Goal: Task Accomplishment & Management: Manage account settings

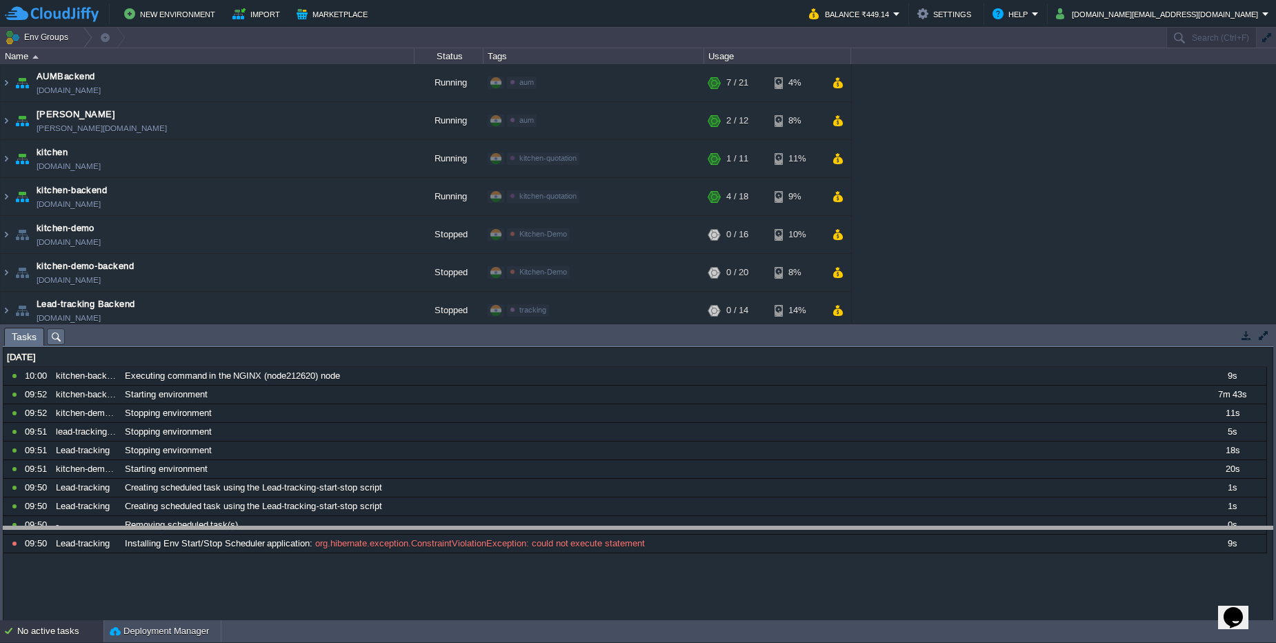
drag, startPoint x: 330, startPoint y: 335, endPoint x: 330, endPoint y: 508, distance: 173.2
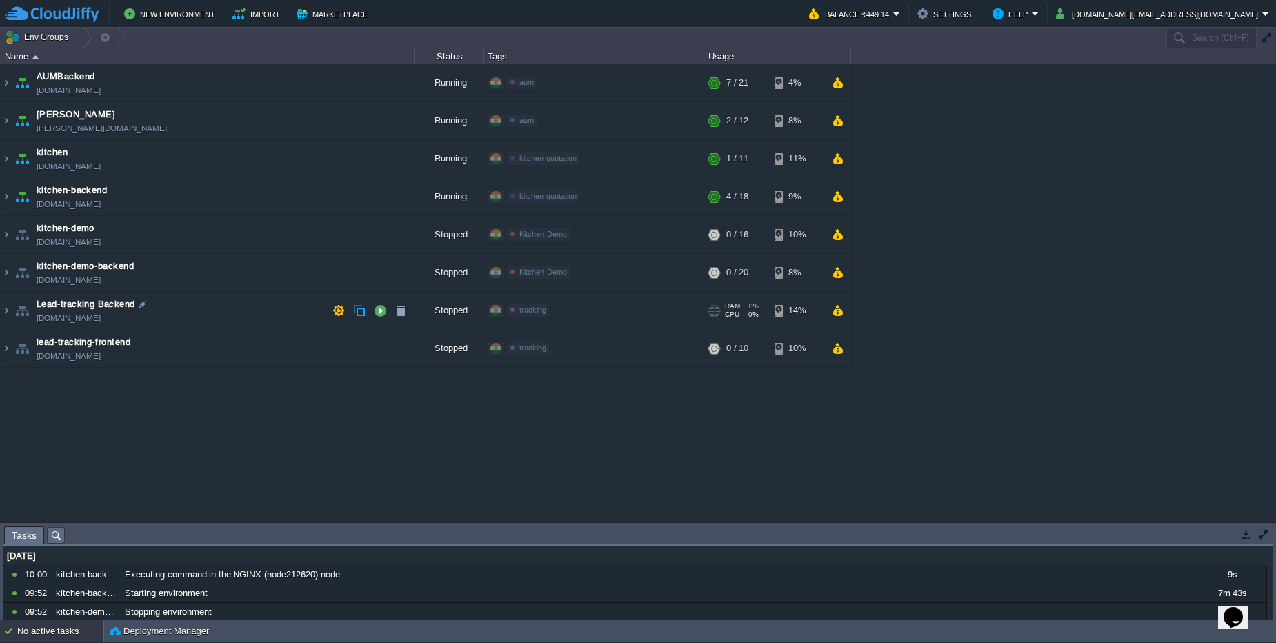
click at [235, 305] on td "Lead-tracking Backend [DOMAIN_NAME]" at bounding box center [208, 311] width 414 height 38
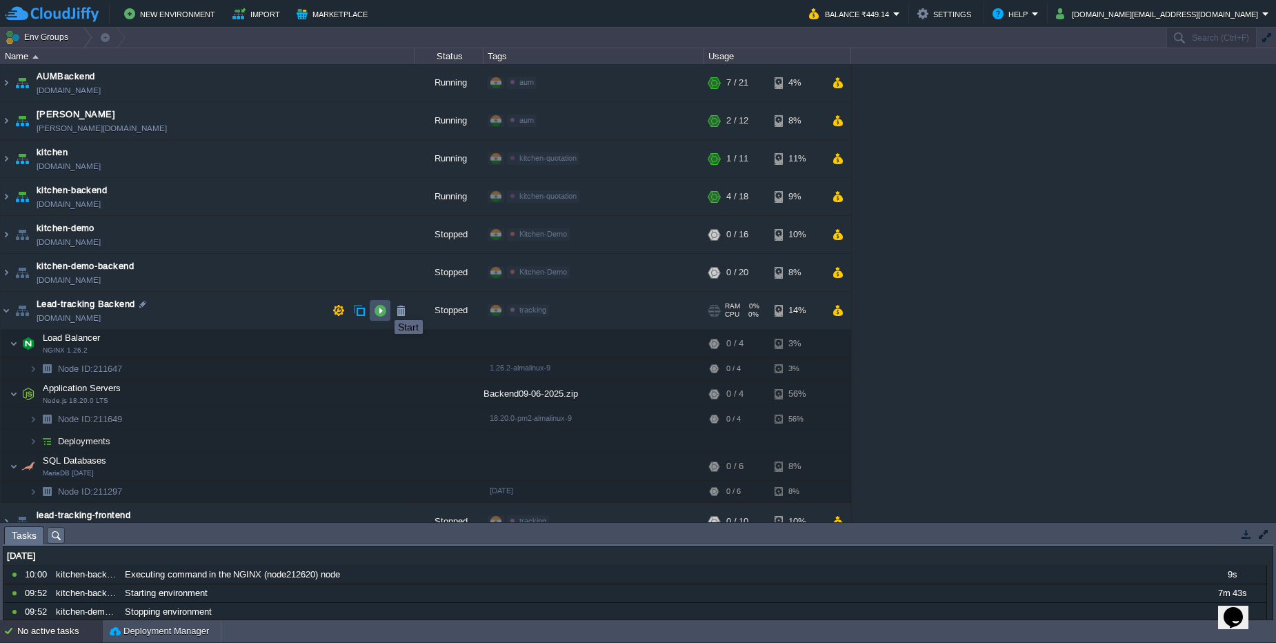
click at [384, 308] on button "button" at bounding box center [380, 310] width 12 height 12
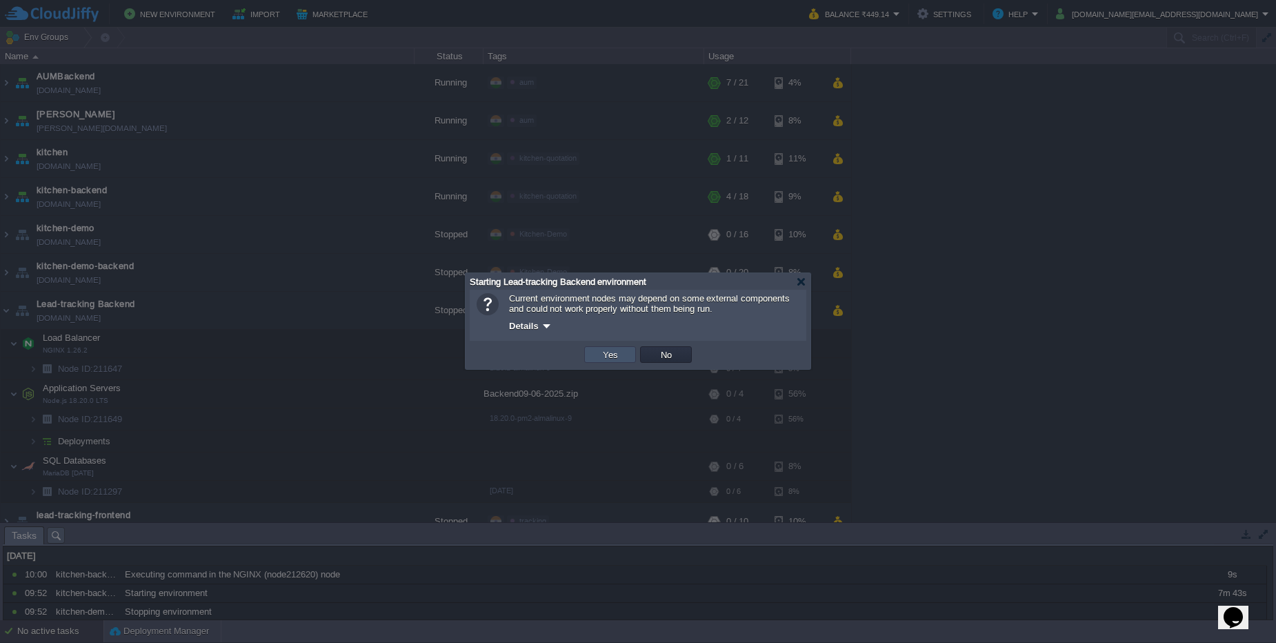
click at [615, 358] on button "Yes" at bounding box center [610, 354] width 23 height 12
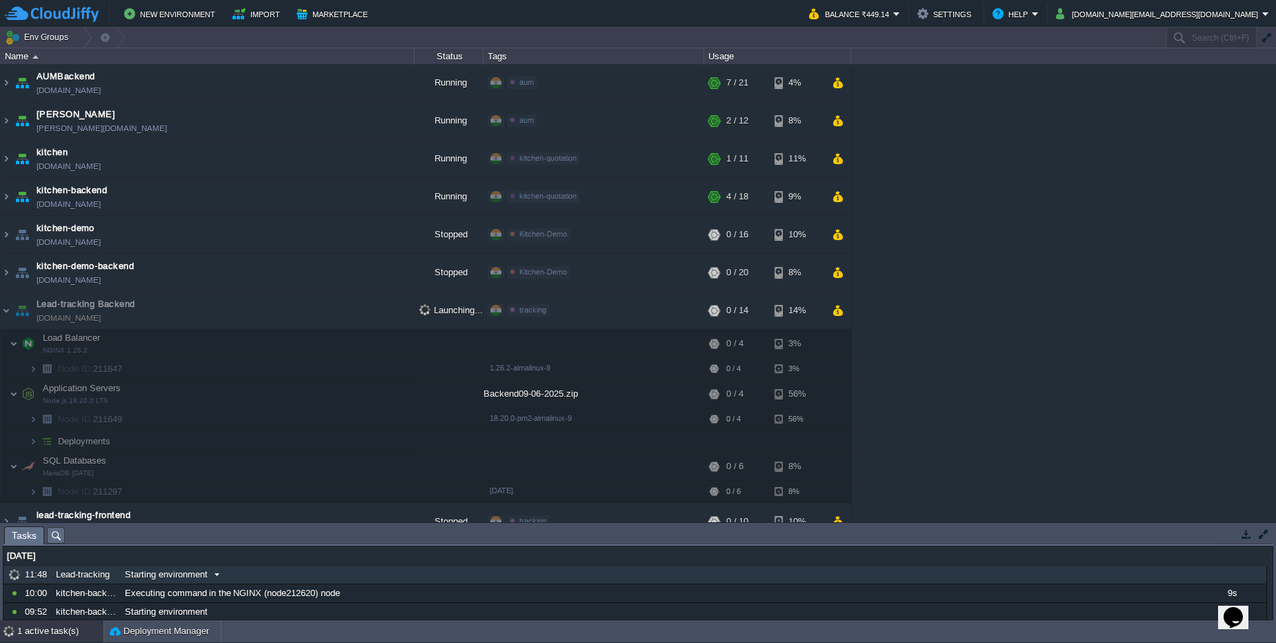
click at [294, 578] on div "Starting environment" at bounding box center [659, 575] width 1076 height 18
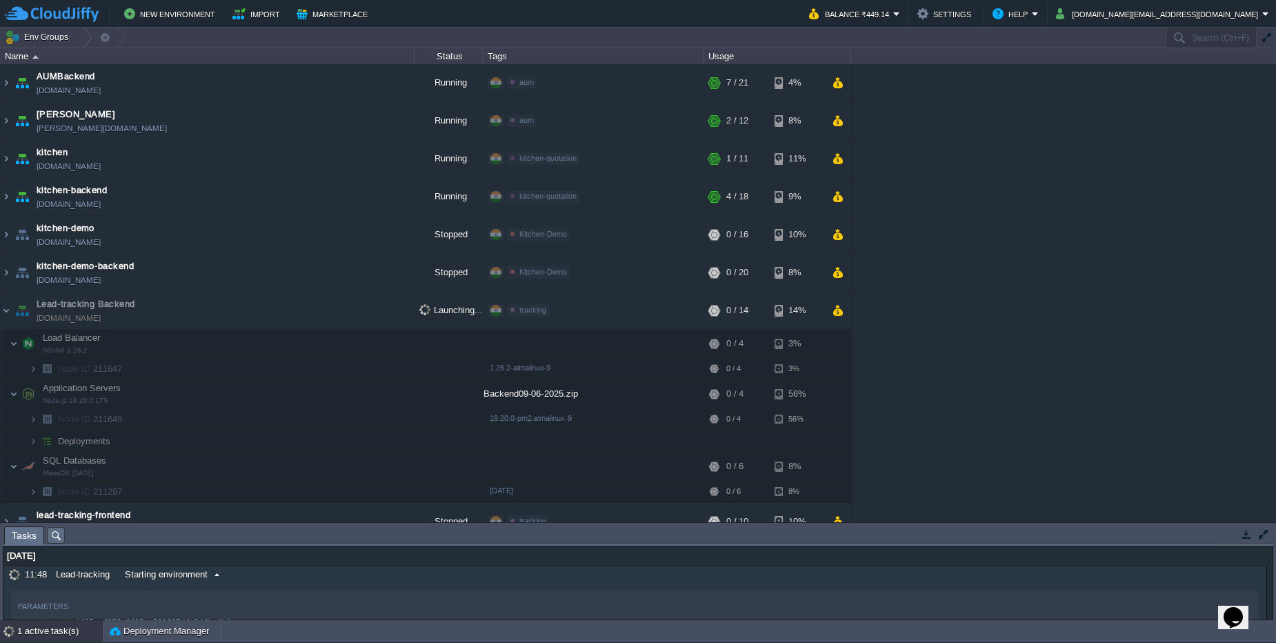
click at [295, 579] on div "Starting environment" at bounding box center [659, 575] width 1076 height 18
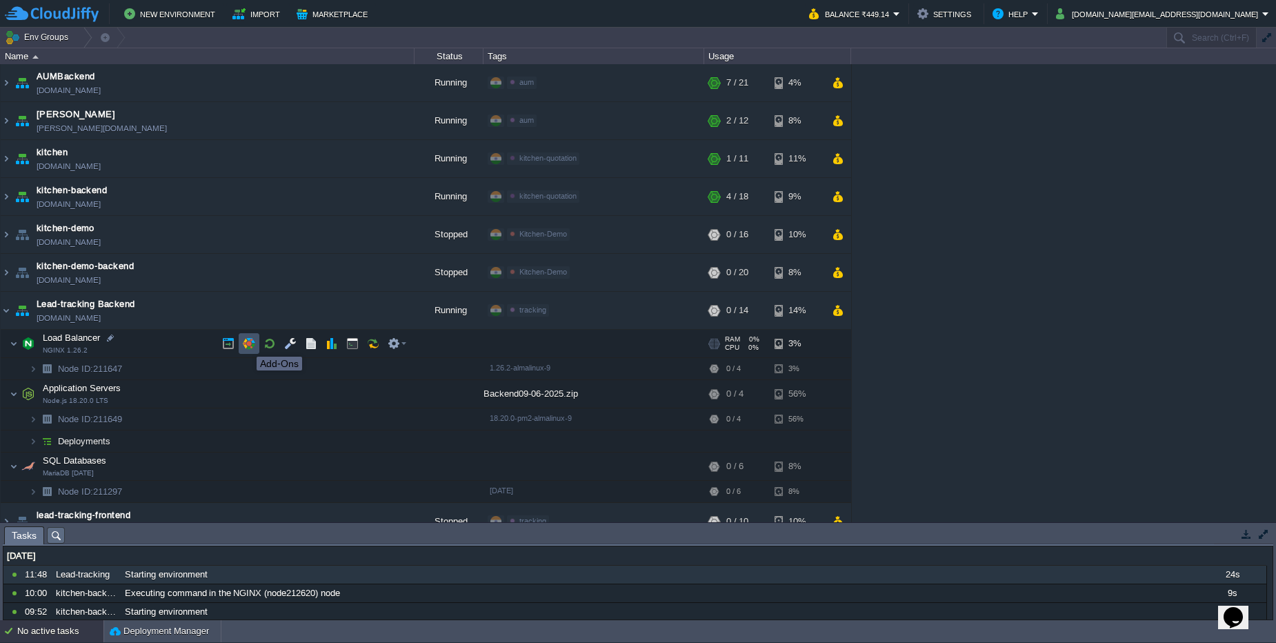
click at [246, 344] on button "button" at bounding box center [249, 343] width 12 height 12
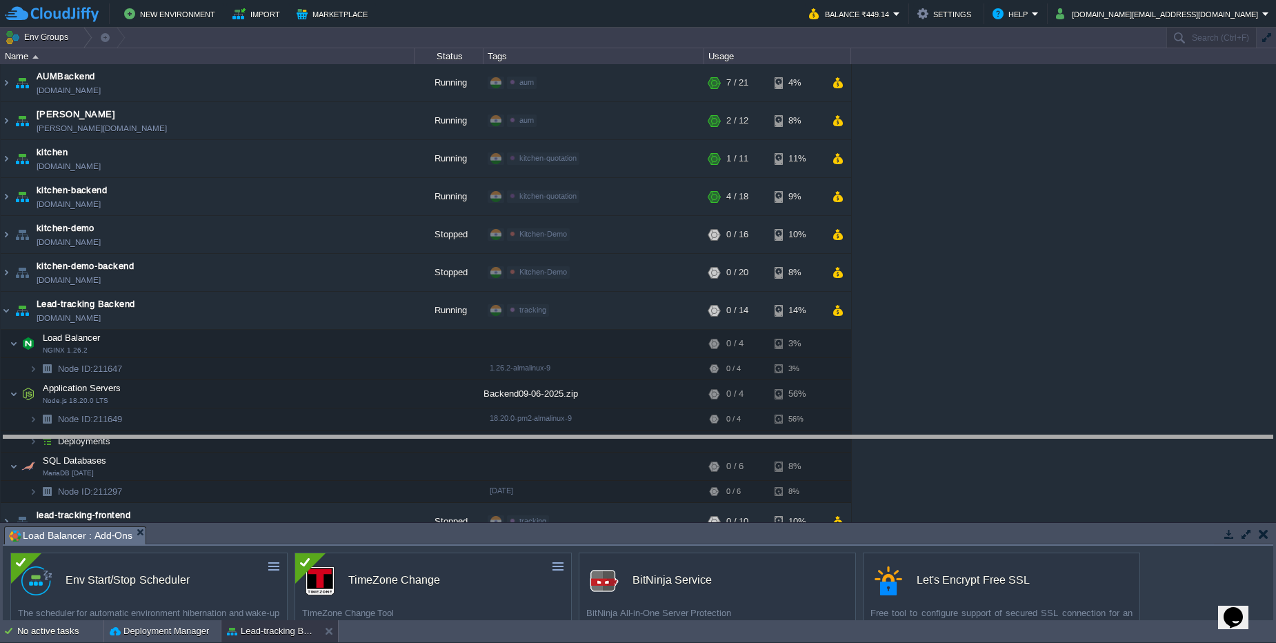
drag, startPoint x: 247, startPoint y: 528, endPoint x: 277, endPoint y: 316, distance: 214.6
click at [255, 437] on body "New Environment Import Marketplace Bonus ₹0.00 Upgrade Account Balance ₹449.14 …" at bounding box center [638, 321] width 1276 height 643
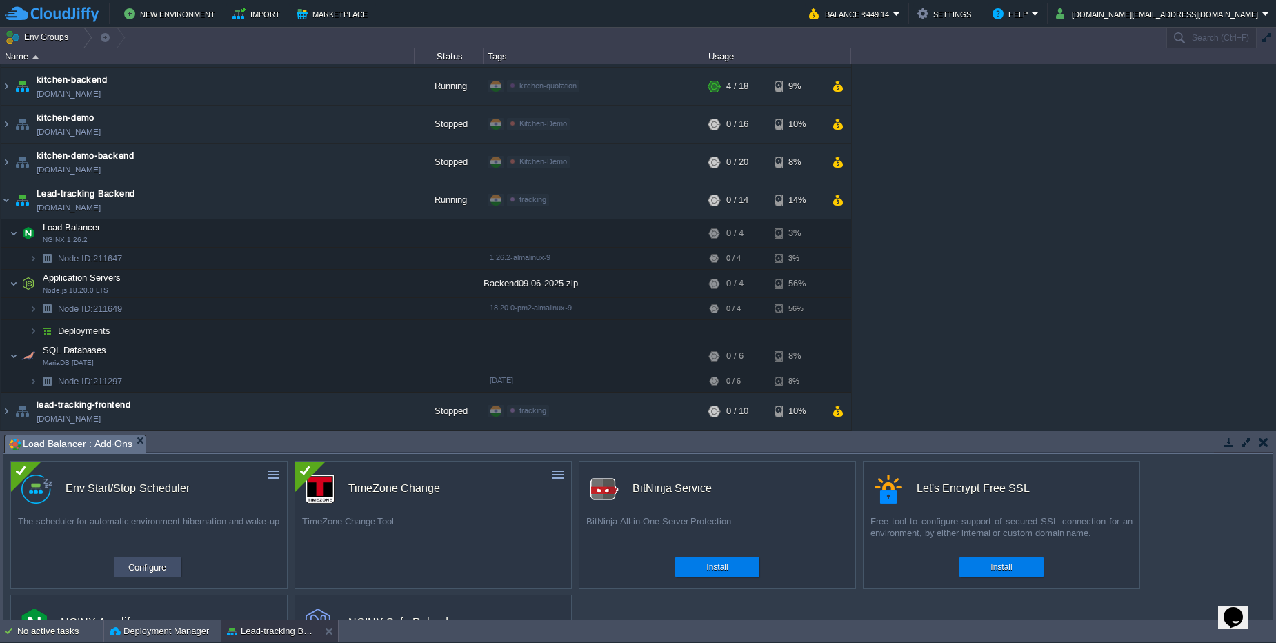
click at [153, 570] on button "Configure" at bounding box center [147, 567] width 46 height 17
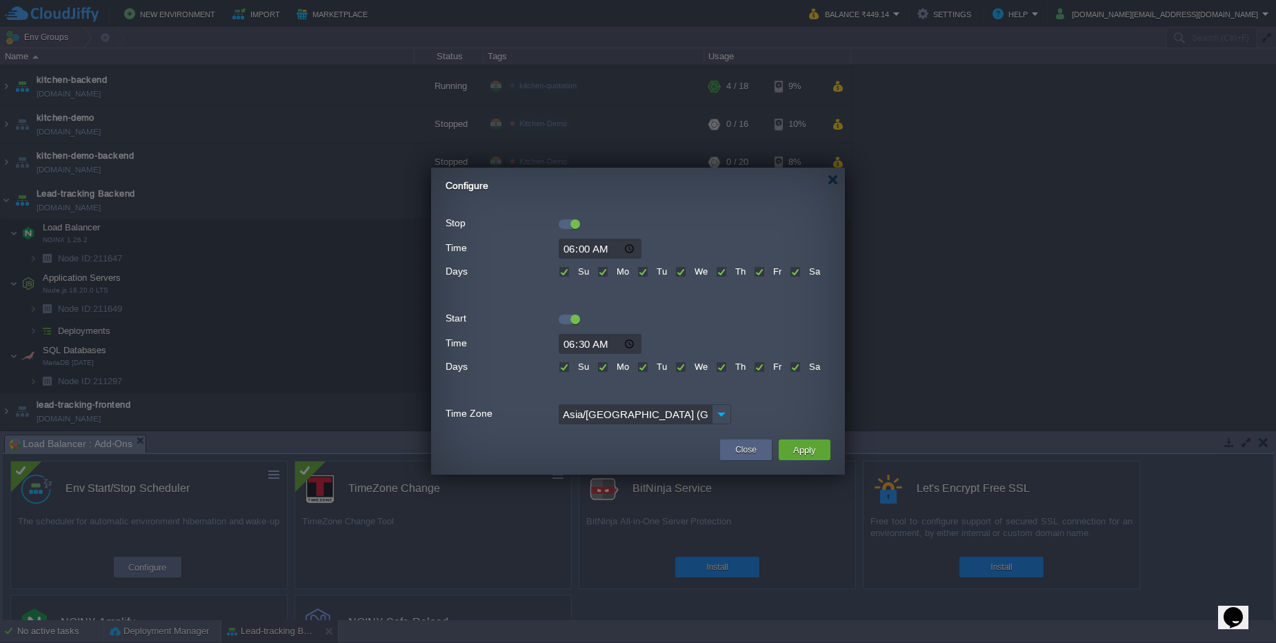
click at [600, 251] on input "06:00" at bounding box center [600, 249] width 83 height 20
click at [717, 417] on img at bounding box center [721, 414] width 19 height 20
type input "IST (GMT+05:30)"
click at [595, 248] on input "06:00" at bounding box center [600, 249] width 83 height 20
type input "11:55"
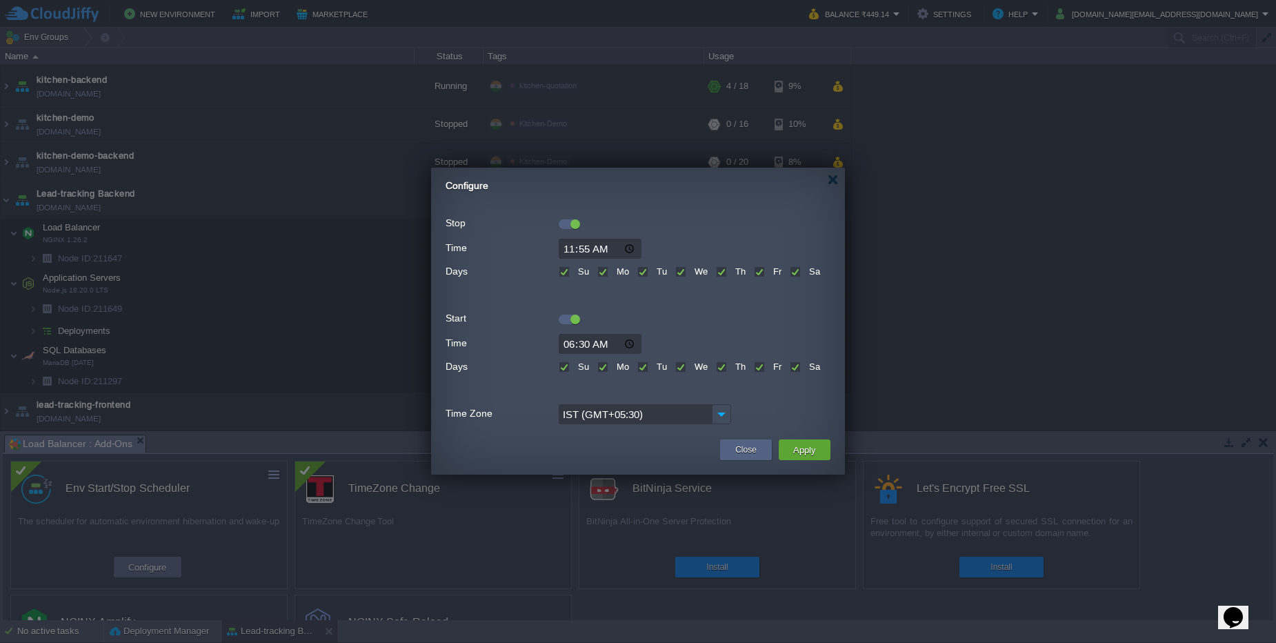
click at [575, 343] on input "06:30" at bounding box center [600, 344] width 83 height 20
type input "11:59"
click at [611, 345] on input "11:59" at bounding box center [600, 344] width 83 height 20
click at [627, 247] on input "11:55" at bounding box center [600, 249] width 83 height 20
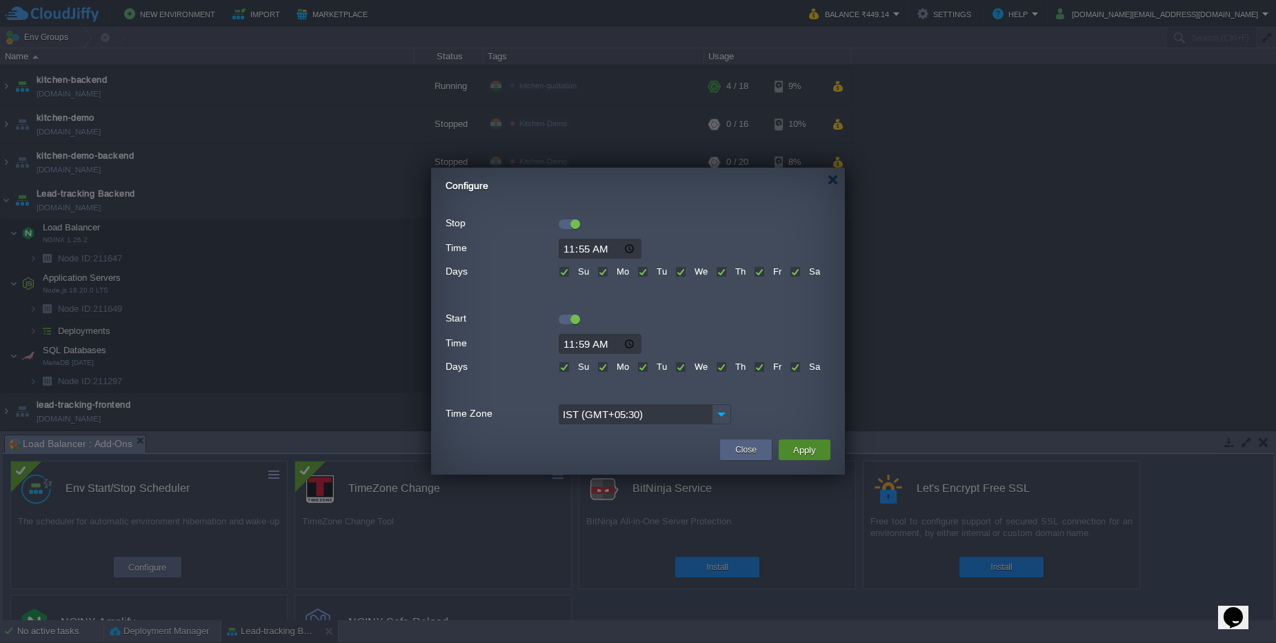
click at [809, 455] on button "Apply" at bounding box center [804, 450] width 31 height 17
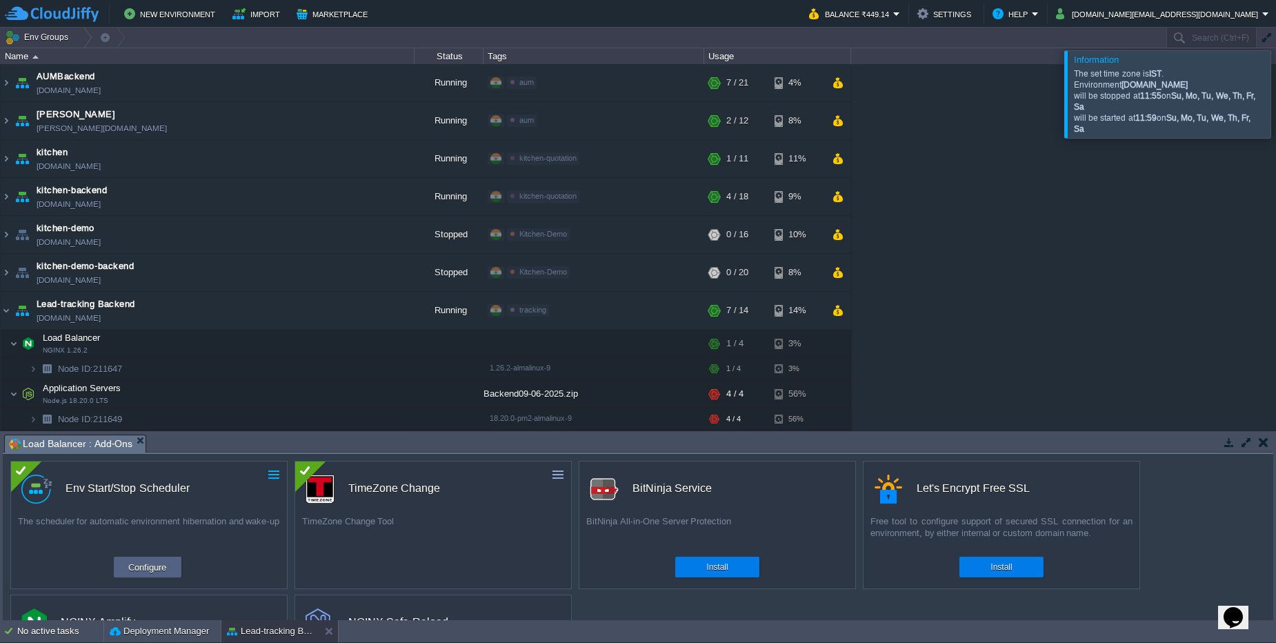
click at [272, 479] on button "button" at bounding box center [274, 474] width 12 height 12
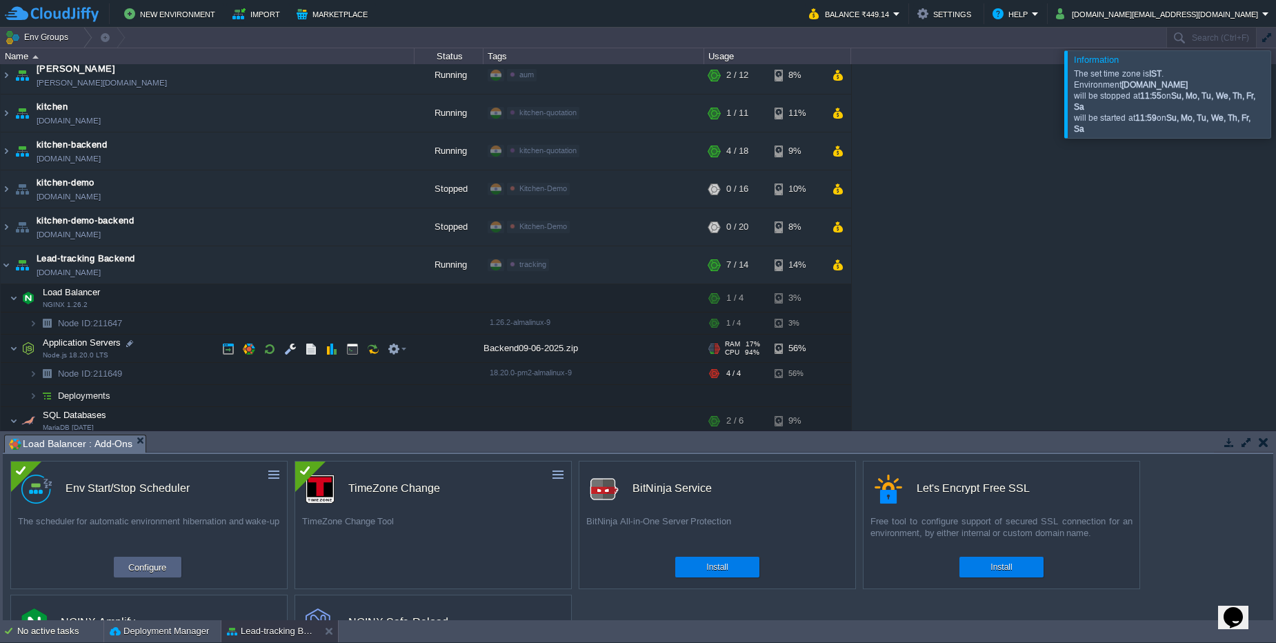
scroll to position [83, 0]
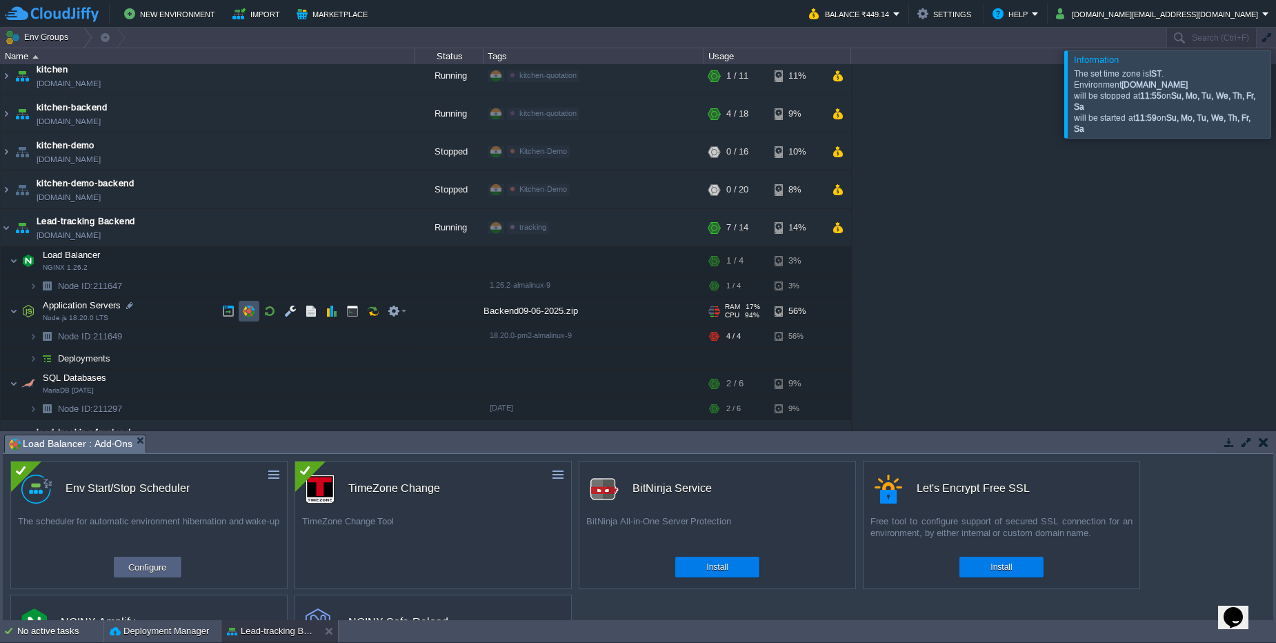
click at [248, 315] on button "button" at bounding box center [249, 311] width 12 height 12
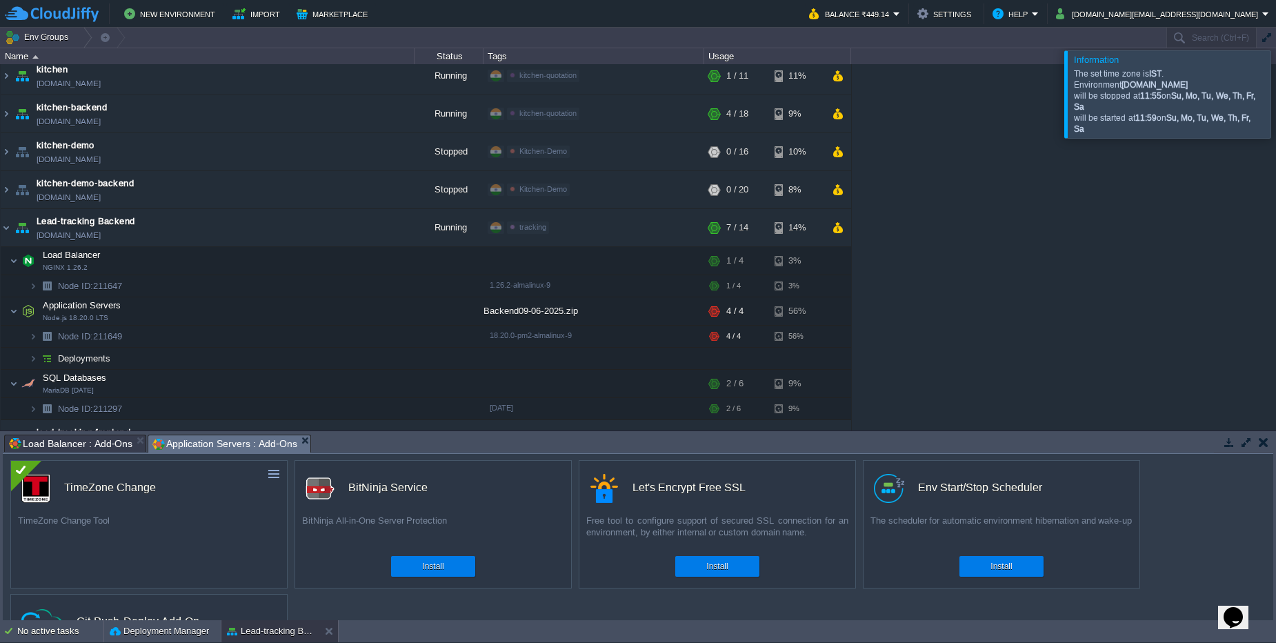
scroll to position [0, 0]
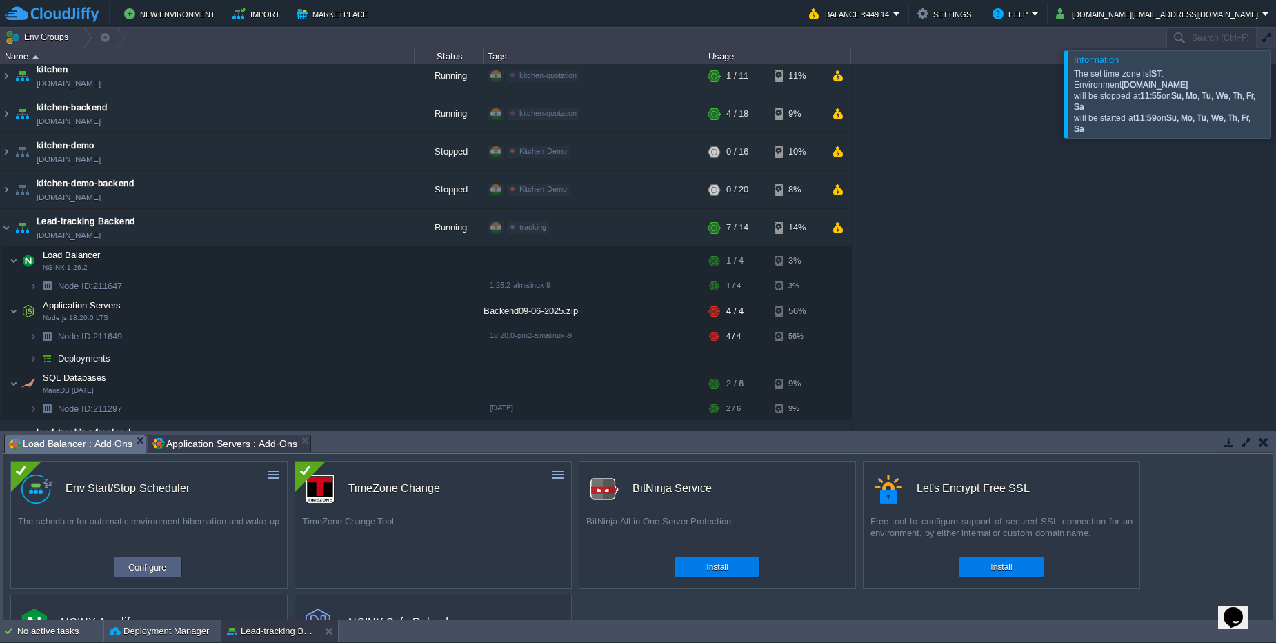
click at [82, 444] on span "Load Balancer : Add-Ons" at bounding box center [70, 443] width 123 height 17
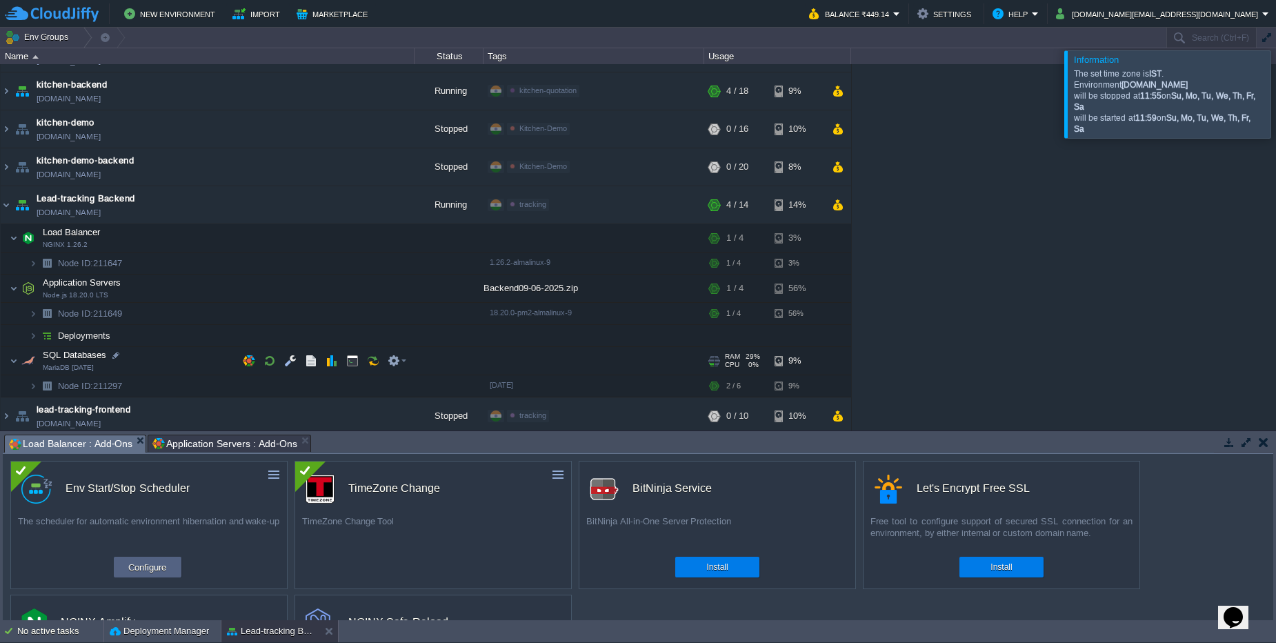
scroll to position [110, 0]
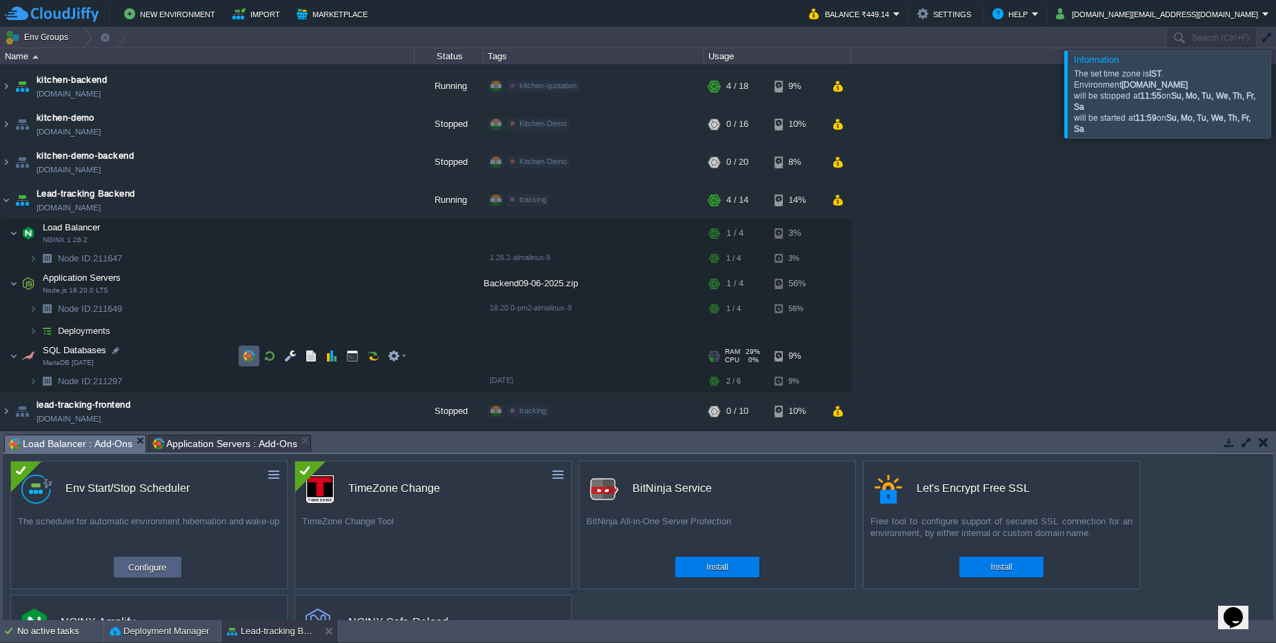
click at [249, 357] on button "button" at bounding box center [249, 356] width 12 height 12
click at [156, 565] on button "Configure" at bounding box center [147, 567] width 46 height 17
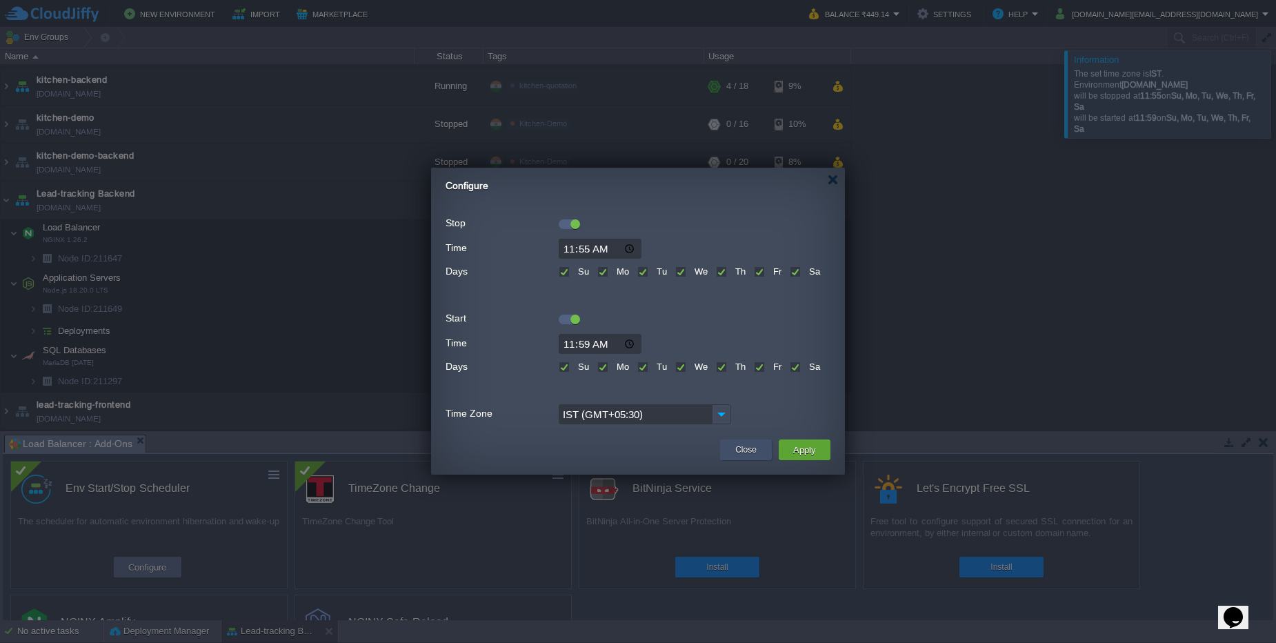
click at [743, 453] on button "Close" at bounding box center [745, 450] width 21 height 14
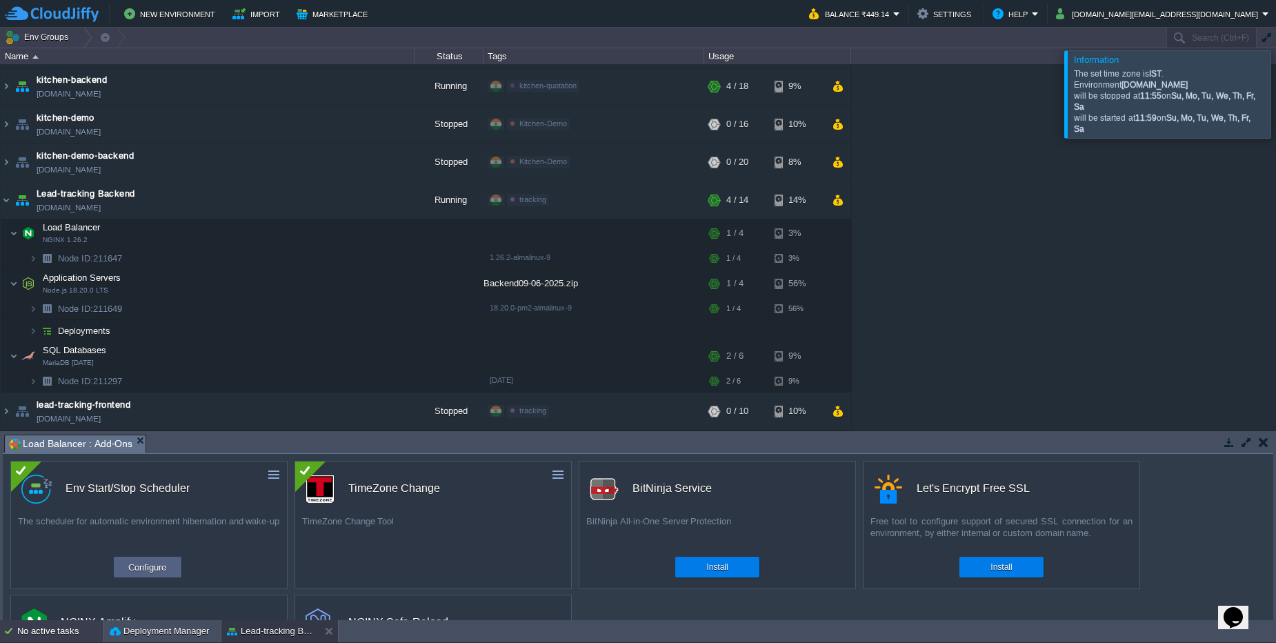
click at [55, 636] on div "No active tasks" at bounding box center [60, 631] width 86 height 22
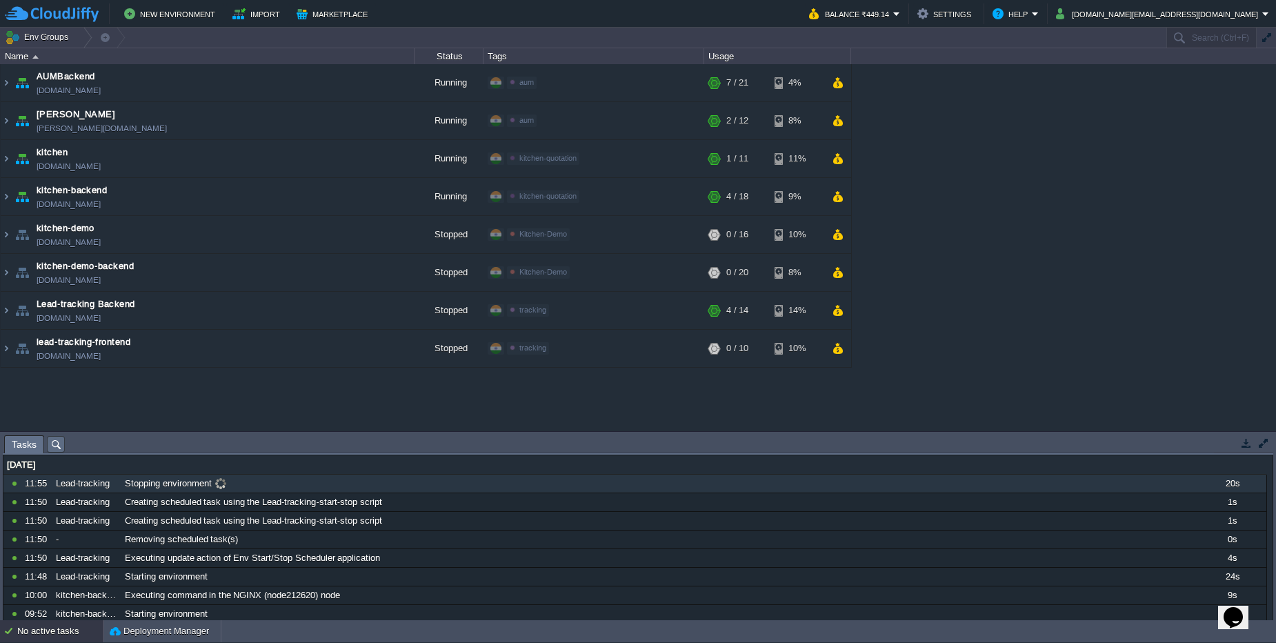
click at [263, 477] on div "Stopping environment" at bounding box center [659, 484] width 1076 height 18
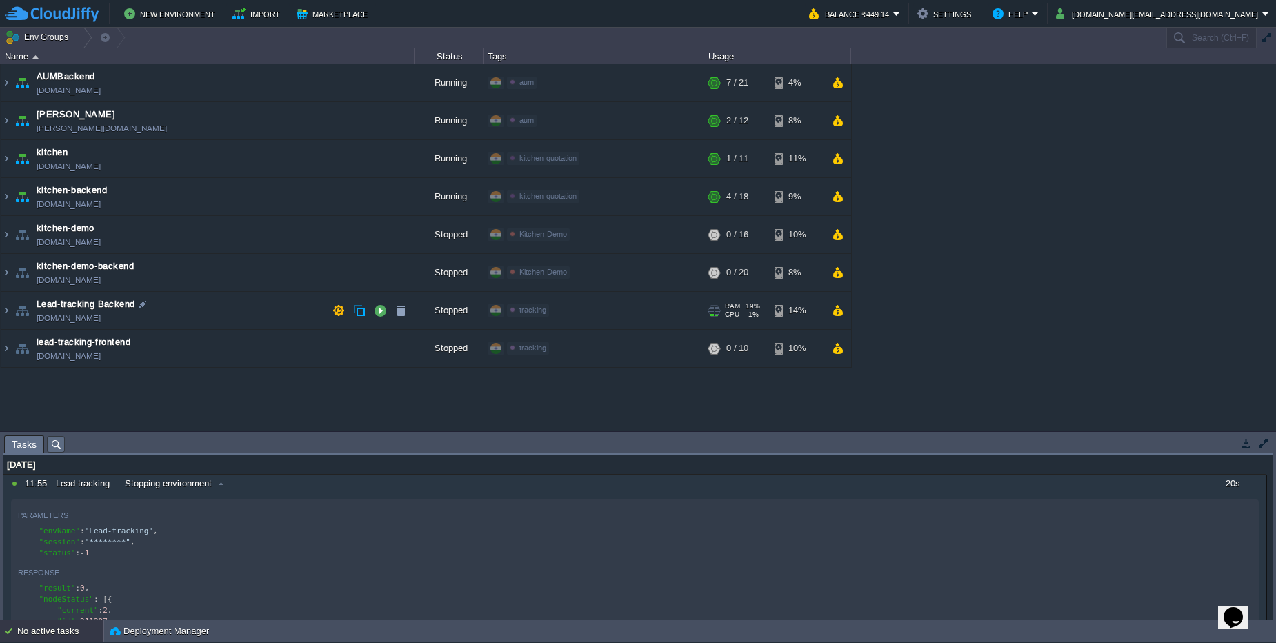
click at [230, 316] on td "Lead-tracking Backend [DOMAIN_NAME]" at bounding box center [208, 311] width 414 height 38
